Goal: Information Seeking & Learning: Learn about a topic

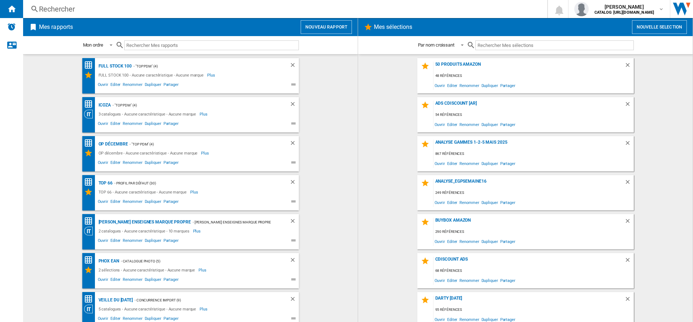
click at [37, 9] on ng-md-icon at bounding box center [34, 9] width 9 height 9
click at [65, 6] on div "Rechercher" at bounding box center [283, 9] width 489 height 10
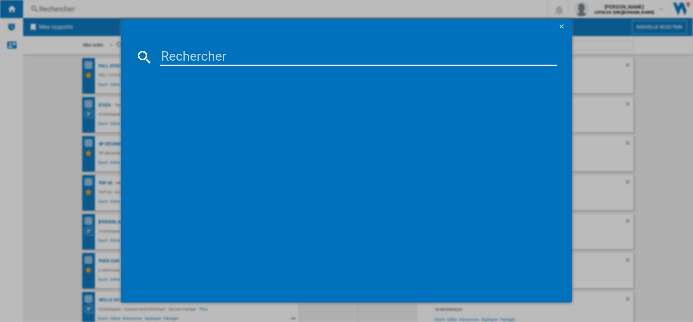
click at [181, 57] on input at bounding box center [358, 56] width 397 height 17
paste input "4242005484669"
type input "4242005484669"
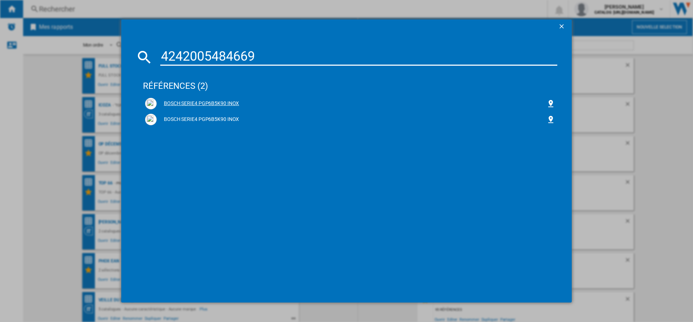
click at [224, 104] on div "BOSCH SERIE4 PGP6B5K90 INOX" at bounding box center [352, 103] width 390 height 7
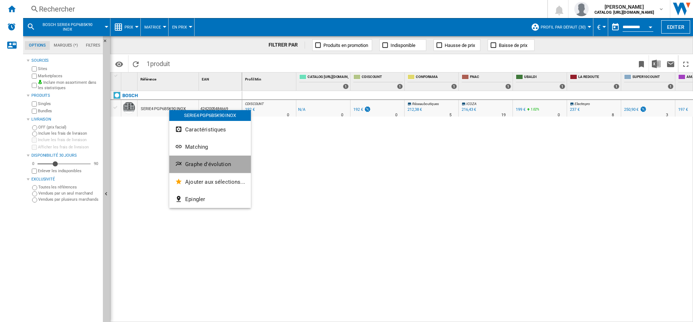
click at [201, 161] on button "Graphe d'évolution" at bounding box center [210, 164] width 82 height 17
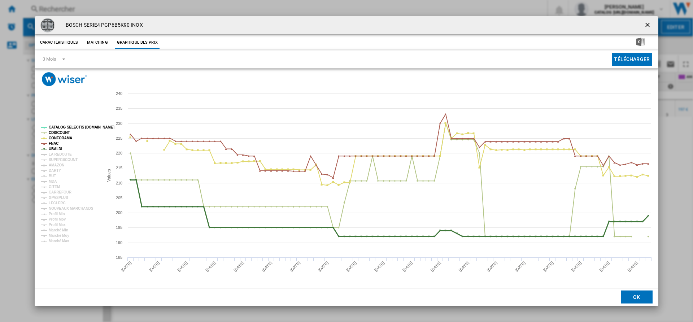
click at [59, 148] on tspan "UBALDI" at bounding box center [55, 149] width 13 height 4
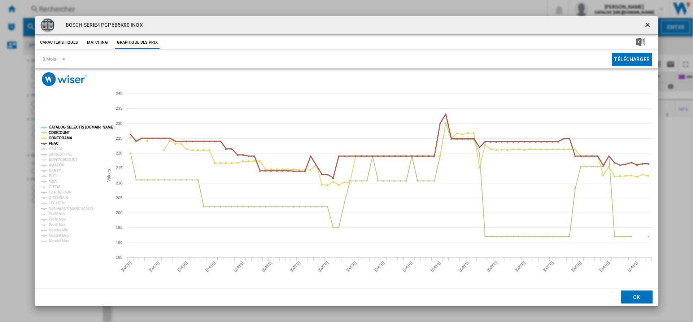
click at [58, 140] on g "CATALOG SELECTIS [DOMAIN_NAME] CDISCOUNT CONFORAMA FNAC UBALDI LA REDOUTE SUPER…" at bounding box center [77, 184] width 73 height 118
click at [58, 137] on tspan "CONFORAMA" at bounding box center [60, 138] width 23 height 4
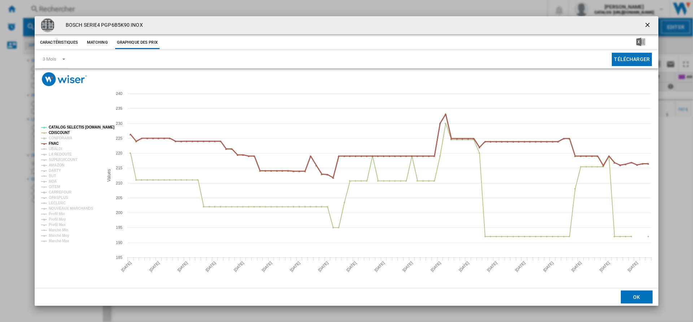
click at [51, 142] on tspan "FNAC" at bounding box center [54, 143] width 10 height 4
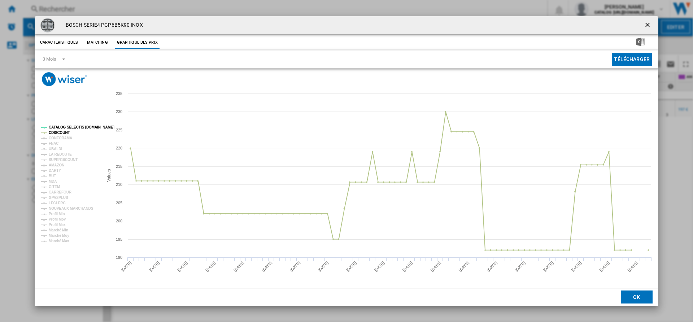
click at [67, 126] on tspan "CATALOG SELECTIS [DOMAIN_NAME]" at bounding box center [82, 127] width 66 height 4
click at [67, 129] on tspan "CATALOG SELECTIS [DOMAIN_NAME]" at bounding box center [82, 127] width 66 height 4
click at [67, 132] on tspan "CDISCOUNT" at bounding box center [59, 133] width 21 height 4
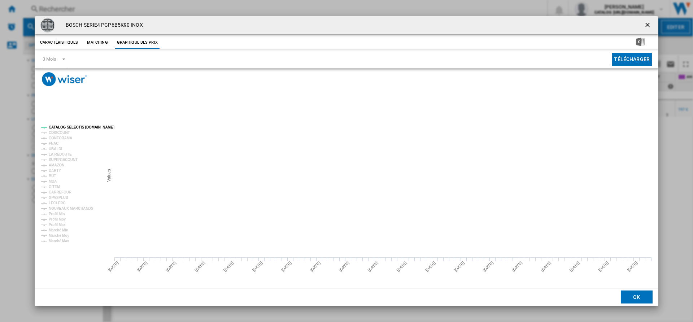
click at [67, 123] on rect "Product popup" at bounding box center [69, 183] width 62 height 123
click at [68, 128] on tspan "CATALOG SELECTIS [DOMAIN_NAME]" at bounding box center [82, 127] width 66 height 4
click at [58, 165] on tspan "AMAZON" at bounding box center [57, 165] width 16 height 4
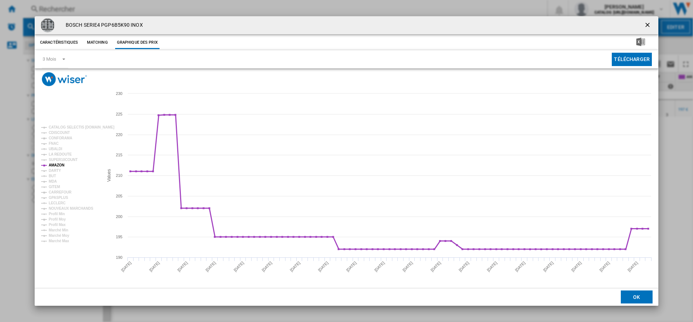
click at [58, 165] on tspan "AMAZON" at bounding box center [57, 165] width 16 height 4
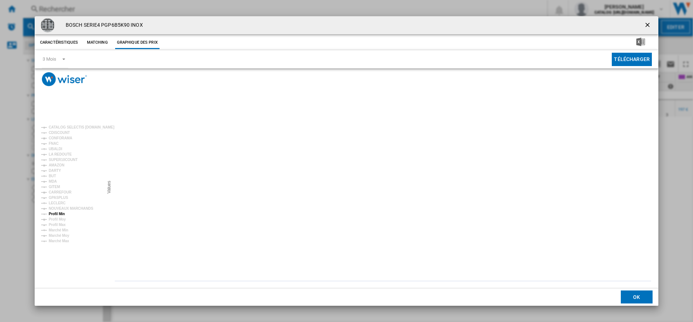
click at [59, 213] on tspan "Profil Min" at bounding box center [57, 214] width 16 height 4
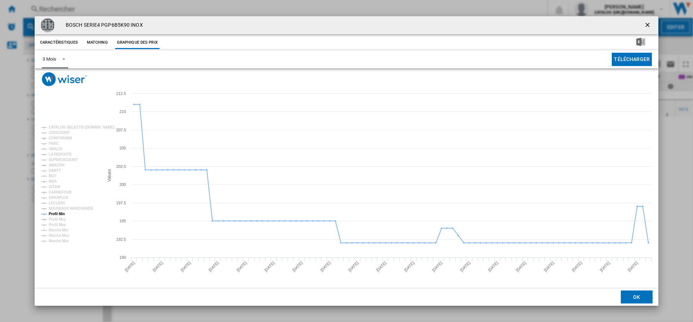
click at [55, 59] on div "3 Mois" at bounding box center [49, 58] width 13 height 5
click at [54, 76] on div "6 Mois" at bounding box center [49, 77] width 13 height 6
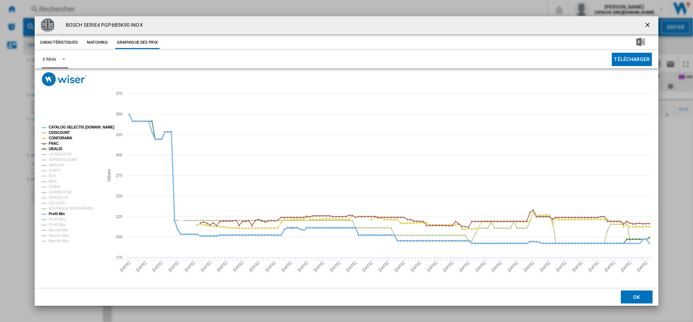
click at [55, 215] on tspan "Profil Min" at bounding box center [57, 214] width 16 height 4
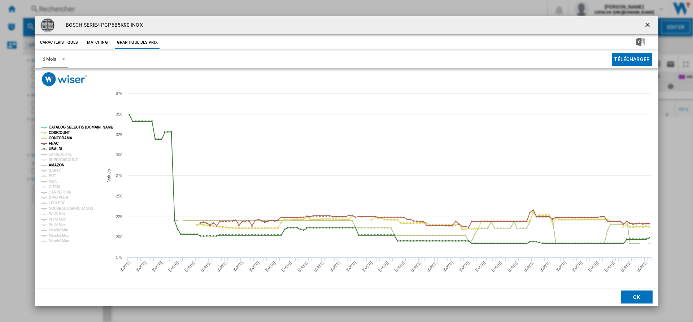
click at [59, 164] on tspan "AMAZON" at bounding box center [57, 165] width 16 height 4
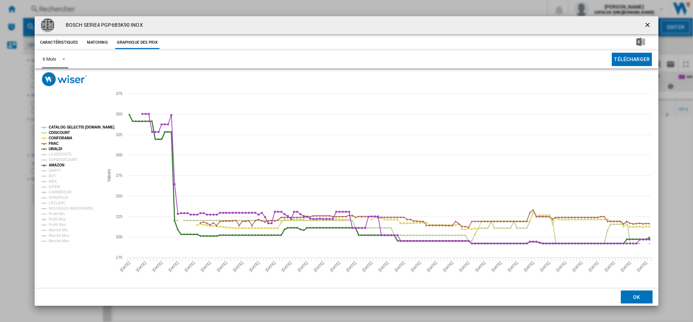
click at [60, 148] on tspan "UBALDI" at bounding box center [55, 149] width 13 height 4
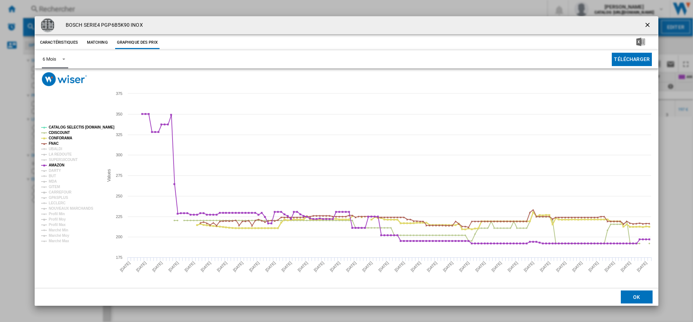
click at [53, 140] on tspan "CONFORAMA" at bounding box center [60, 138] width 23 height 4
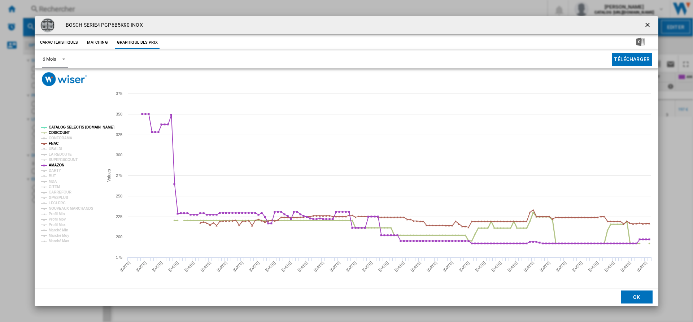
click at [53, 132] on tspan "CDISCOUNT" at bounding box center [59, 133] width 21 height 4
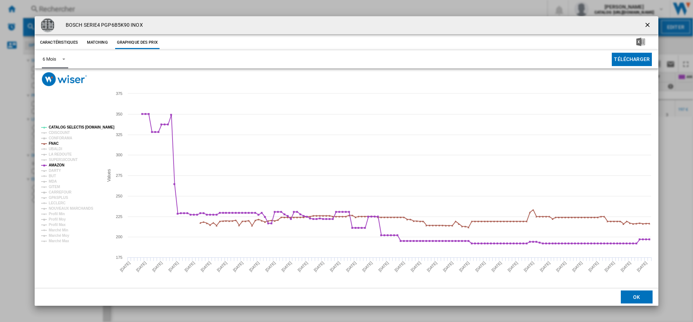
click at [53, 125] on tspan "CATALOG SELECTIS [DOMAIN_NAME]" at bounding box center [82, 127] width 66 height 4
click at [54, 142] on tspan "FNAC" at bounding box center [54, 143] width 10 height 4
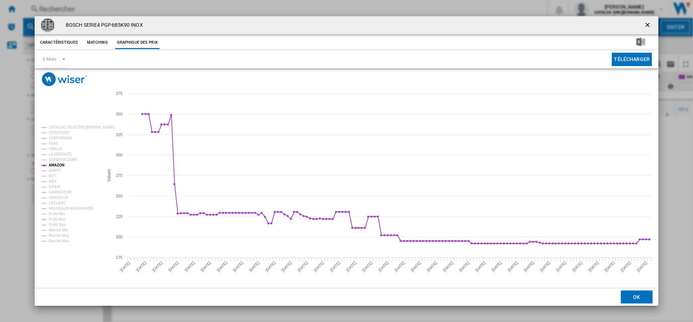
click at [648, 24] on ng-md-icon "getI18NText('BUTTONS.CLOSE_DIALOG')" at bounding box center [648, 25] width 9 height 9
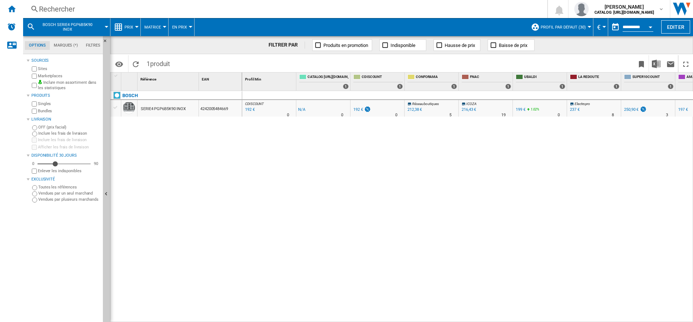
click at [43, 69] on label "Sites" at bounding box center [69, 68] width 62 height 5
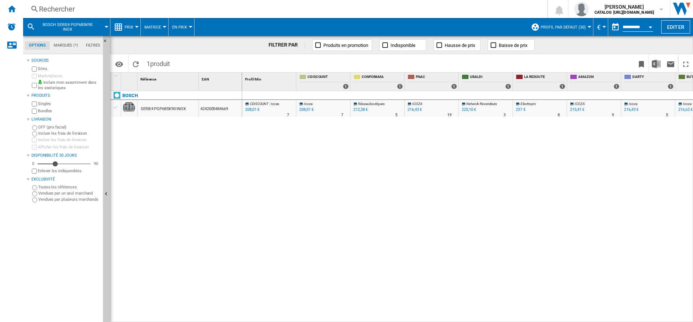
click at [574, 21] on button "Profil par défaut (30)" at bounding box center [565, 27] width 49 height 18
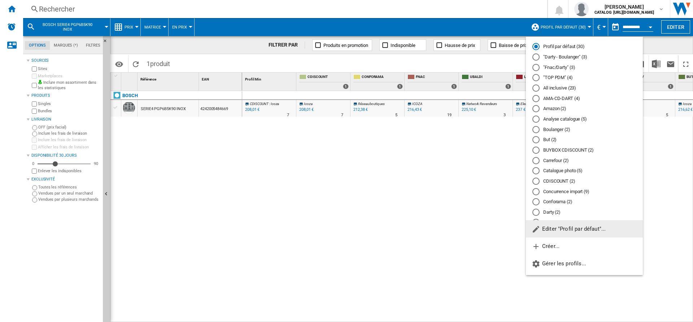
click at [579, 48] on md-radio-button "Profil par défaut (30)" at bounding box center [584, 46] width 104 height 7
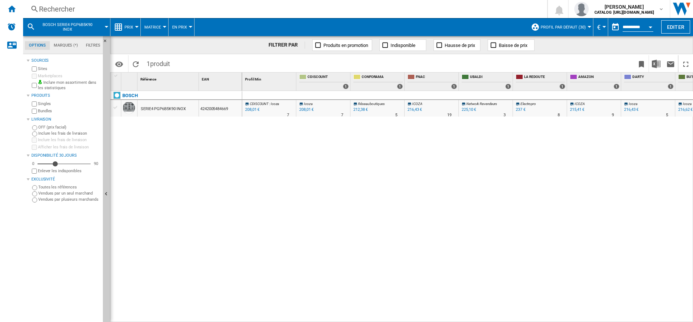
click at [561, 25] on span "Profil par défaut (30)" at bounding box center [563, 27] width 45 height 5
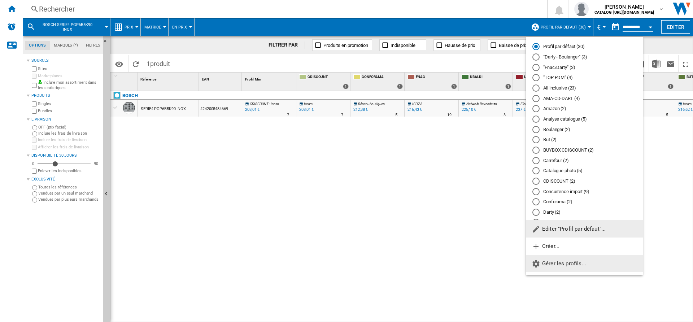
click at [549, 266] on span "Gérer les profils..." at bounding box center [559, 263] width 54 height 6
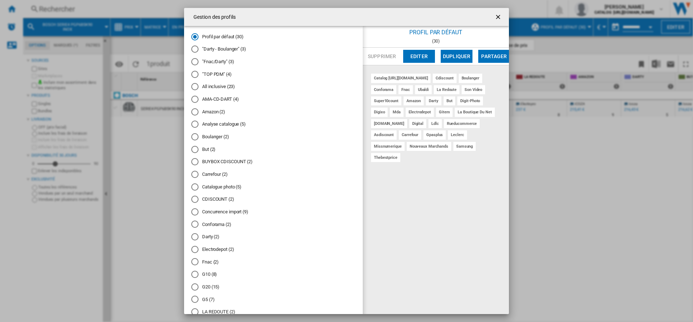
click at [423, 56] on button "Editer" at bounding box center [419, 56] width 32 height 13
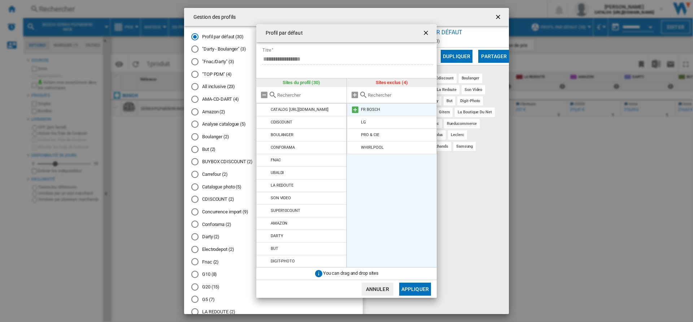
click at [379, 111] on div "FR BOSCH" at bounding box center [370, 109] width 19 height 5
click at [355, 107] on md-icon at bounding box center [355, 109] width 9 height 9
click at [357, 111] on md-icon at bounding box center [355, 109] width 9 height 9
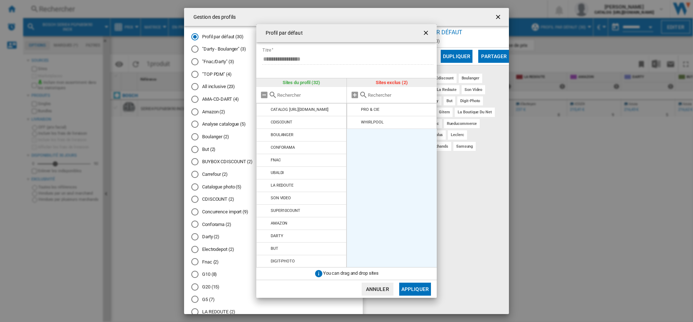
click at [357, 111] on md-icon at bounding box center [355, 109] width 9 height 9
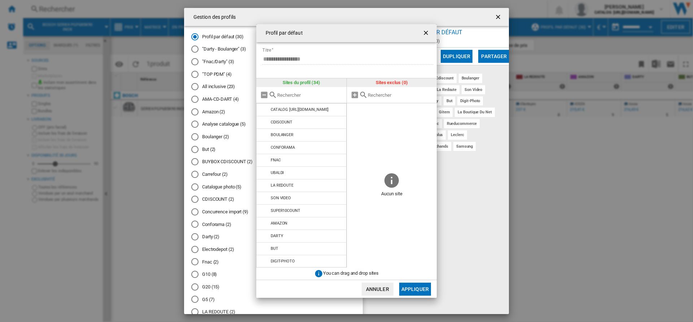
click at [408, 293] on button "Appliquer" at bounding box center [415, 289] width 32 height 13
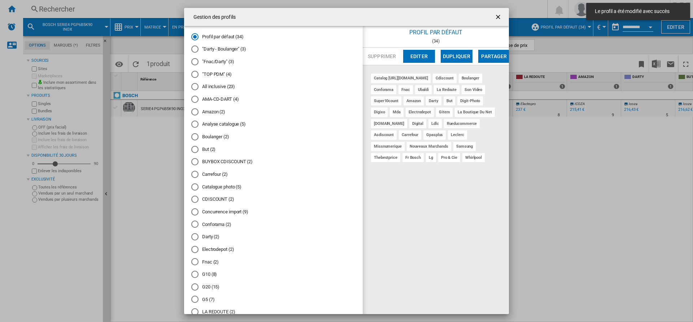
click at [502, 16] on ng-md-icon "getI18NText('BUTTONS.CLOSE_DIALOG')" at bounding box center [498, 17] width 9 height 9
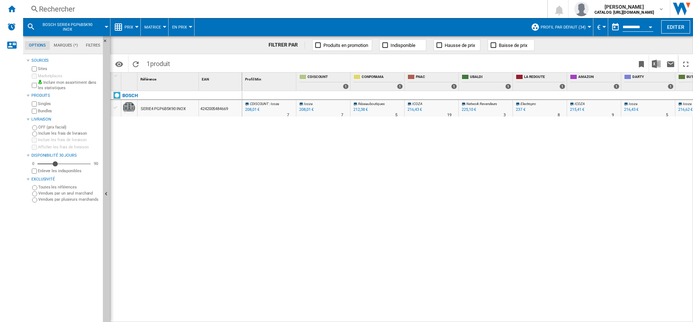
click at [555, 25] on span "Profil par défaut (34)" at bounding box center [563, 27] width 45 height 5
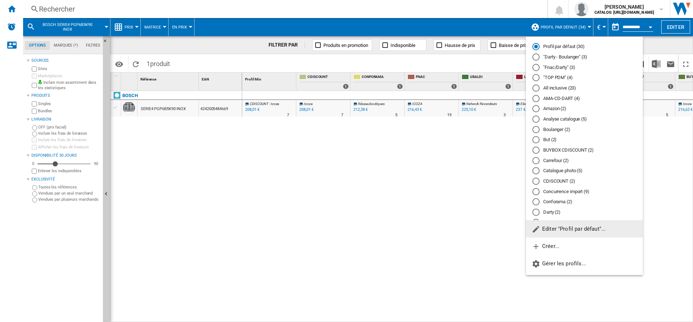
click at [555, 25] on md-backdrop at bounding box center [346, 161] width 693 height 322
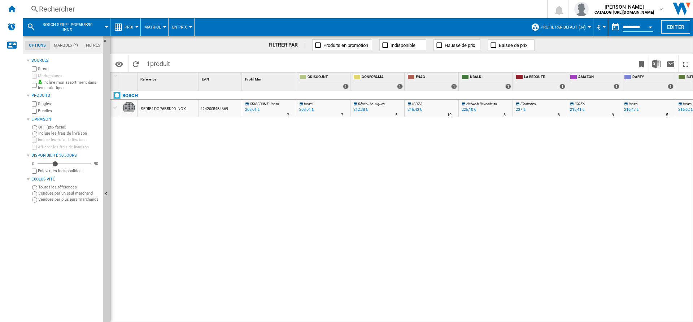
click at [38, 70] on label "Sites" at bounding box center [69, 68] width 62 height 5
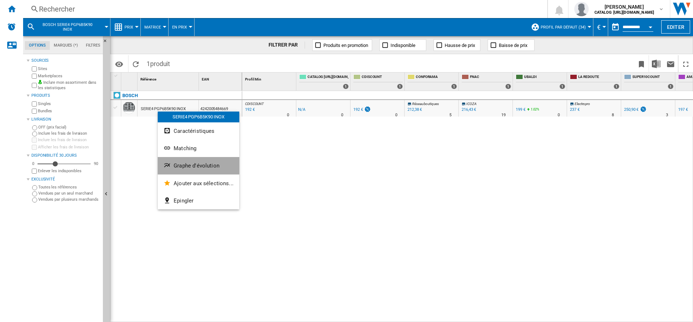
click at [175, 163] on span "Graphe d'évolution" at bounding box center [197, 165] width 46 height 6
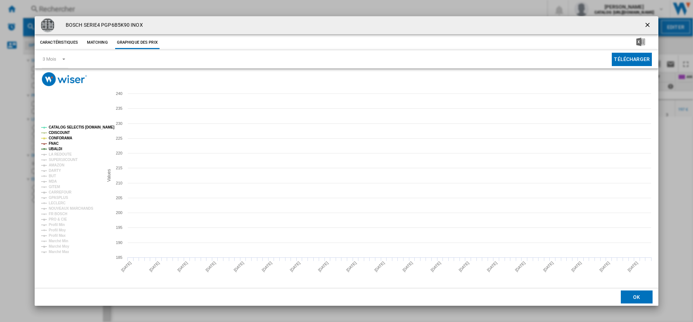
click at [56, 145] on tspan "FNAC" at bounding box center [54, 143] width 10 height 4
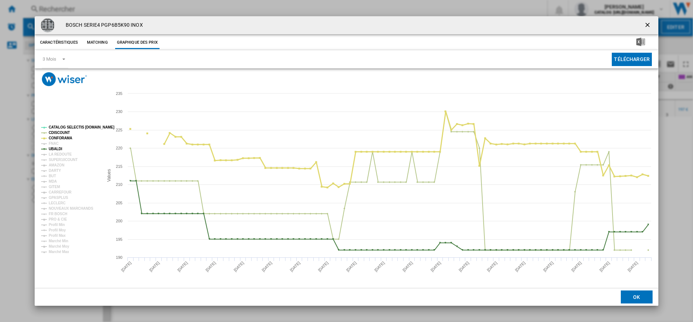
click at [56, 137] on tspan "CONFORAMA" at bounding box center [60, 138] width 23 height 4
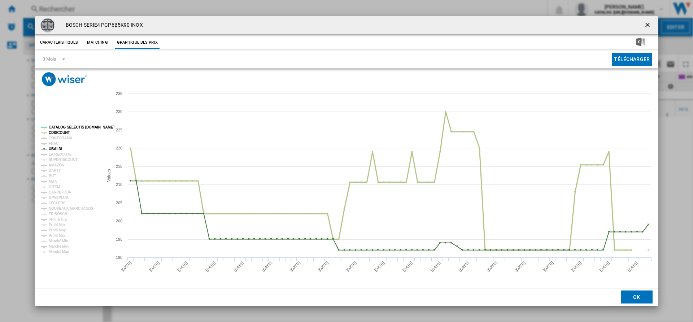
click at [56, 131] on tspan "CDISCOUNT" at bounding box center [59, 133] width 21 height 4
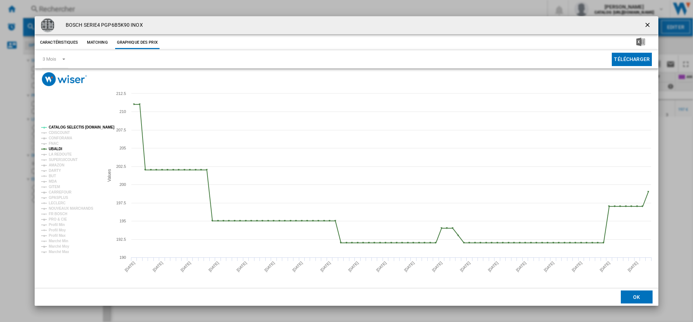
click at [56, 124] on rect "Product popup" at bounding box center [69, 189] width 62 height 134
click at [56, 128] on tspan "CATALOG SELECTIS [DOMAIN_NAME]" at bounding box center [82, 127] width 66 height 4
click at [56, 149] on tspan "UBALDI" at bounding box center [55, 149] width 13 height 4
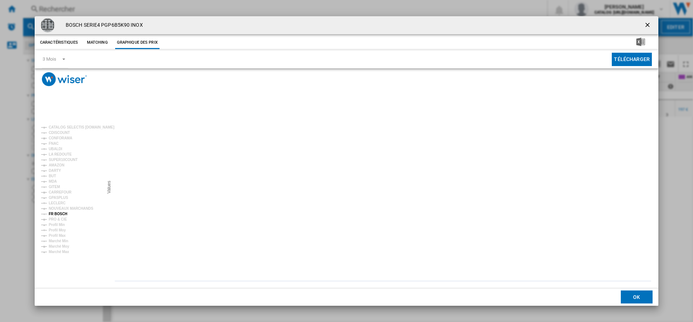
click at [54, 212] on tspan "FR BOSCH" at bounding box center [58, 214] width 18 height 4
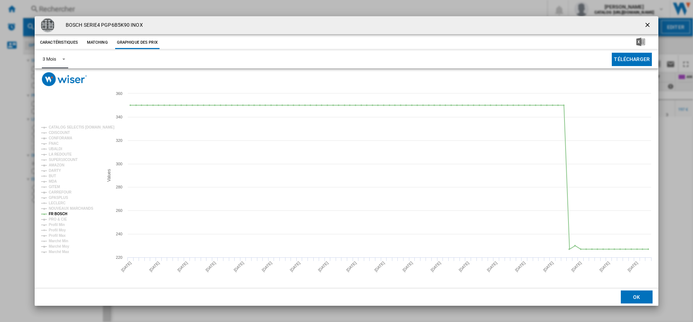
click at [66, 60] on md-select-value "3 Mois" at bounding box center [55, 60] width 26 height 18
click at [57, 78] on md-option "6 Mois" at bounding box center [61, 76] width 49 height 17
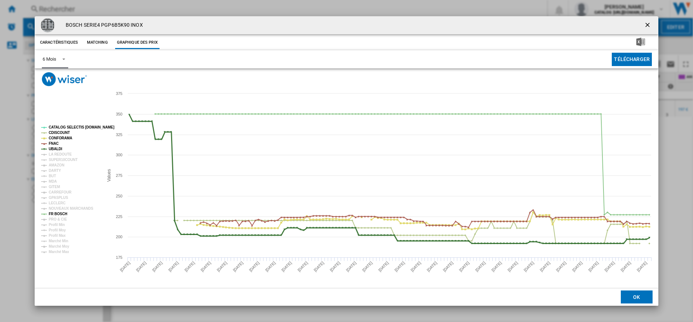
click at [50, 148] on tspan "UBALDI" at bounding box center [55, 149] width 13 height 4
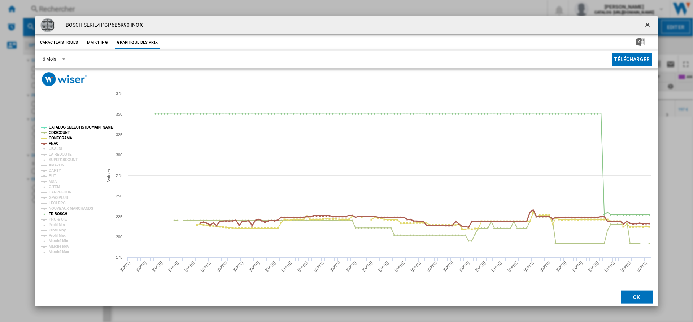
click at [50, 144] on tspan "FNAC" at bounding box center [54, 143] width 10 height 4
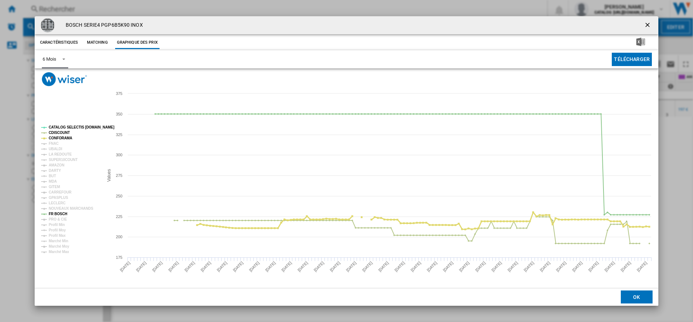
click at [53, 137] on tspan "CONFORAMA" at bounding box center [60, 138] width 23 height 4
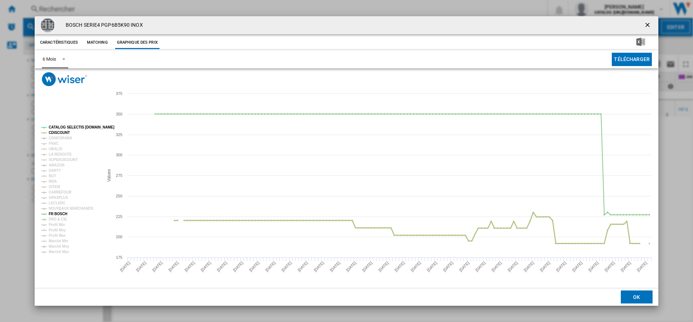
click at [54, 132] on tspan "CDISCOUNT" at bounding box center [59, 133] width 21 height 4
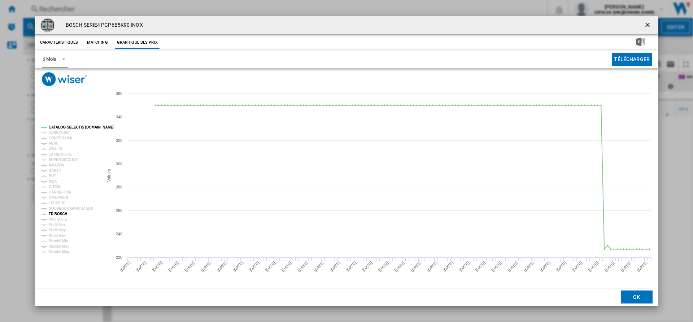
click at [54, 127] on tspan "CATALOG SELECTIS [DOMAIN_NAME]" at bounding box center [82, 127] width 66 height 4
click at [57, 214] on tspan "FR BOSCH" at bounding box center [58, 214] width 18 height 4
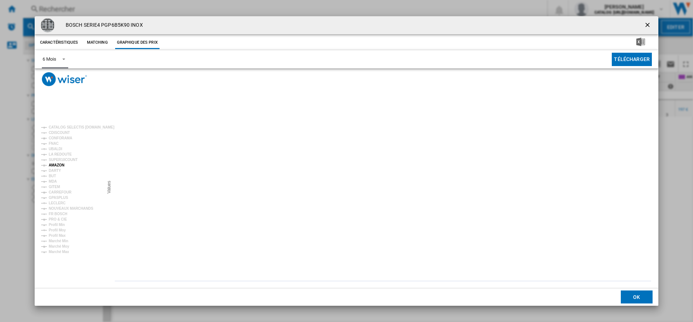
click at [60, 165] on tspan "AMAZON" at bounding box center [57, 165] width 16 height 4
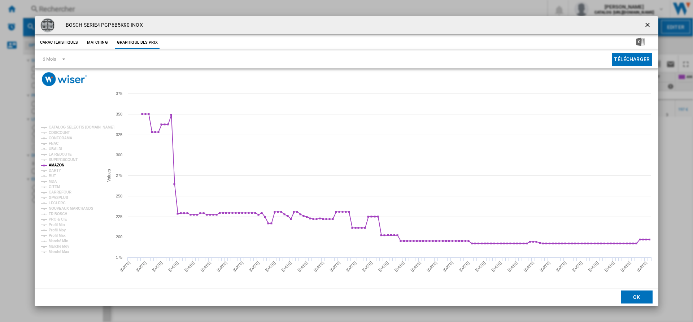
click at [651, 24] on ng-md-icon "getI18NText('BUTTONS.CLOSE_DIALOG')" at bounding box center [648, 25] width 9 height 9
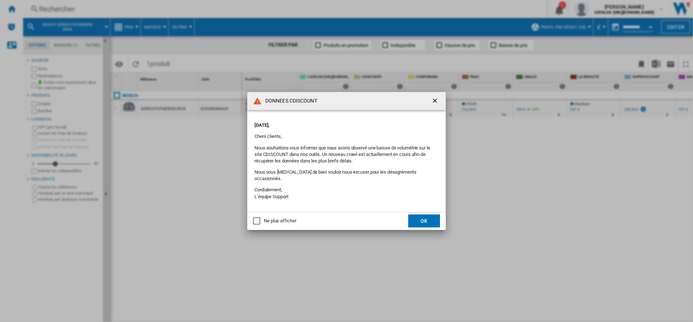
click at [253, 219] on div "Ne plus afficher" at bounding box center [256, 220] width 7 height 7
click at [428, 216] on button "OK" at bounding box center [424, 220] width 32 height 13
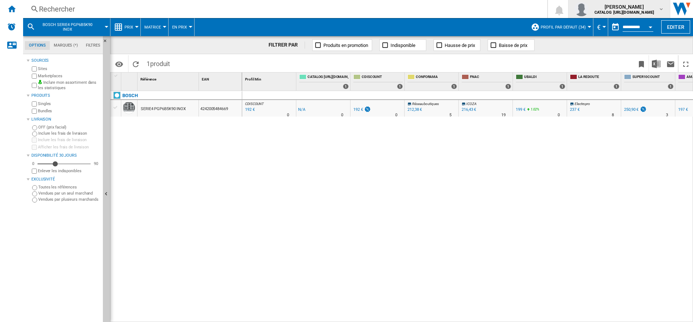
click at [646, 9] on span "[PERSON_NAME]" at bounding box center [624, 6] width 60 height 7
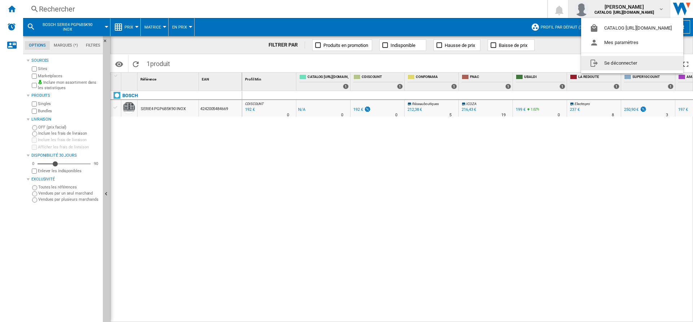
click at [612, 69] on button "Se déconnecter" at bounding box center [632, 63] width 102 height 14
